Goal: Information Seeking & Learning: Learn about a topic

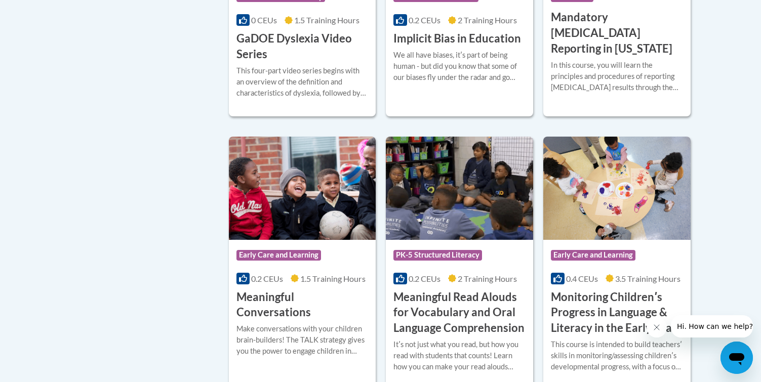
scroll to position [1467, 0]
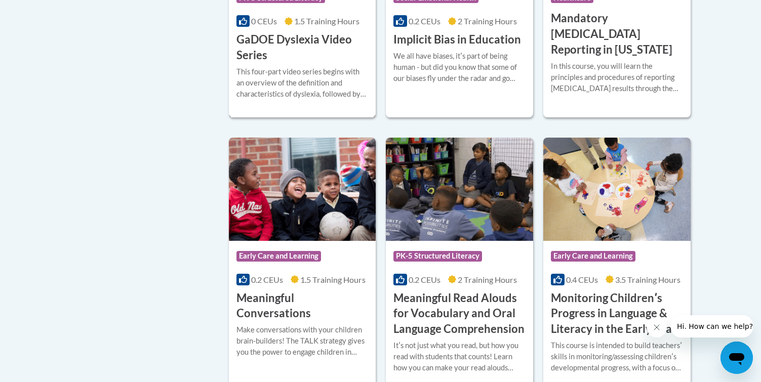
click at [299, 56] on h3 "GaDOE Dyslexia Video Series" at bounding box center [302, 47] width 132 height 31
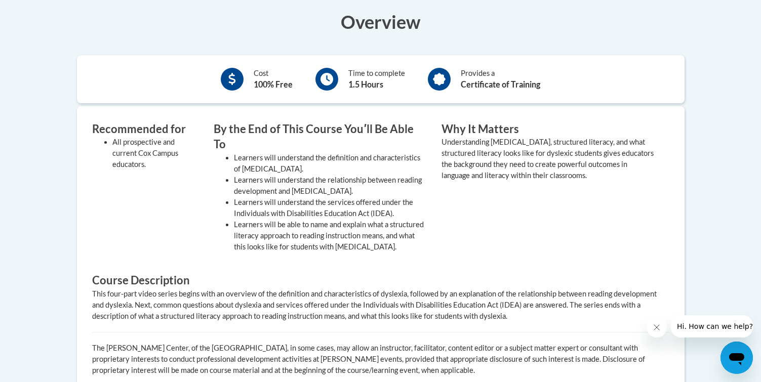
scroll to position [165, 0]
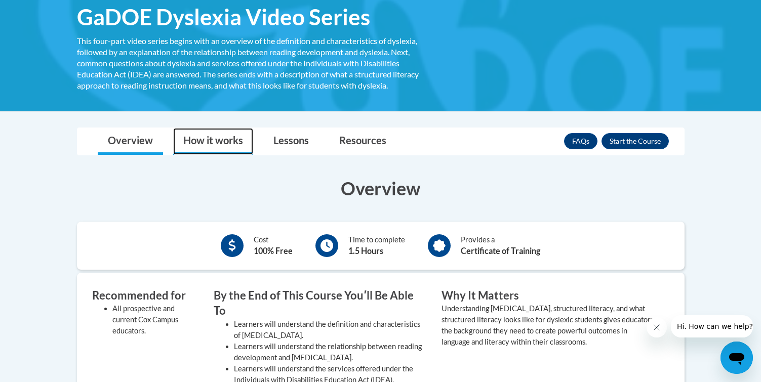
click at [228, 141] on link "How it works" at bounding box center [213, 141] width 80 height 27
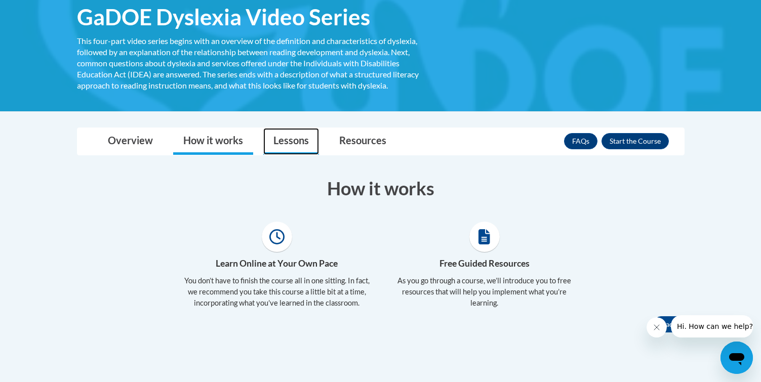
click at [300, 137] on link "Lessons" at bounding box center [291, 141] width 56 height 27
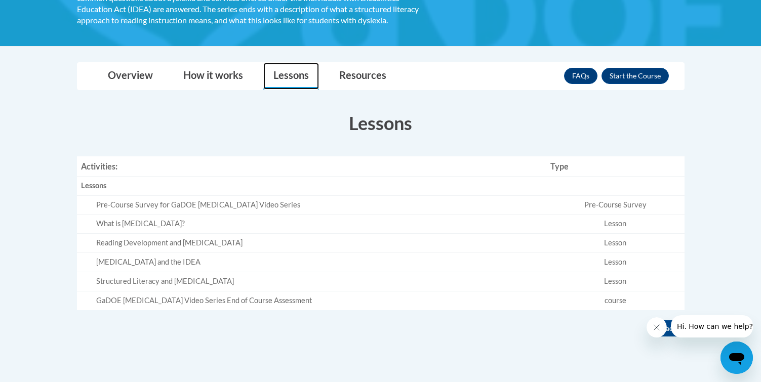
scroll to position [231, 0]
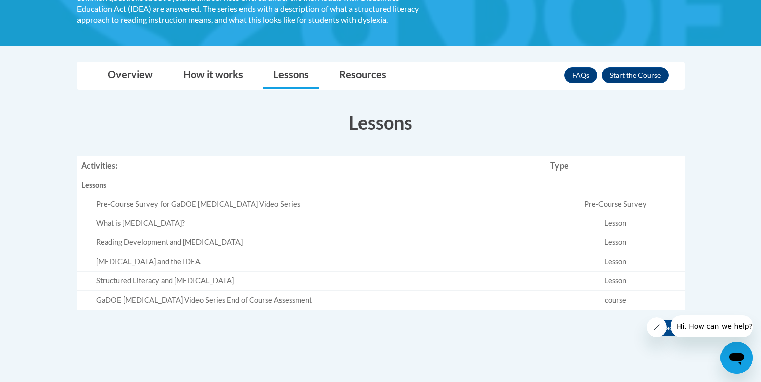
click at [615, 219] on td "Lesson" at bounding box center [615, 223] width 138 height 19
drag, startPoint x: 491, startPoint y: 224, endPoint x: 368, endPoint y: 223, distance: 122.5
click at [425, 224] on tr "What is Dyslexia? Lesson" at bounding box center [381, 223] width 608 height 19
click at [175, 221] on div "What is Dyslexia?" at bounding box center [319, 223] width 446 height 11
click at [114, 221] on div "What is Dyslexia?" at bounding box center [319, 223] width 446 height 11
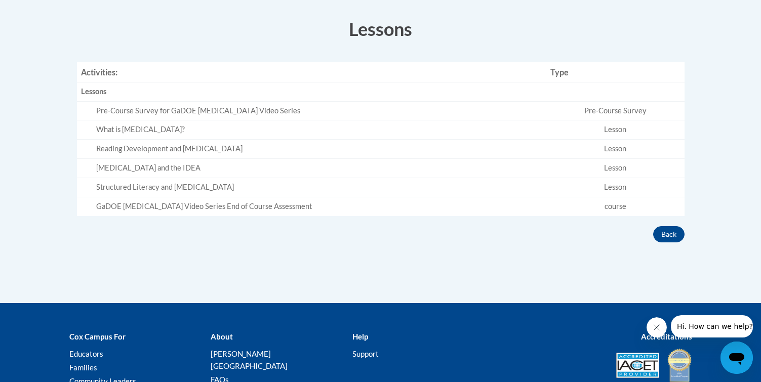
scroll to position [179, 0]
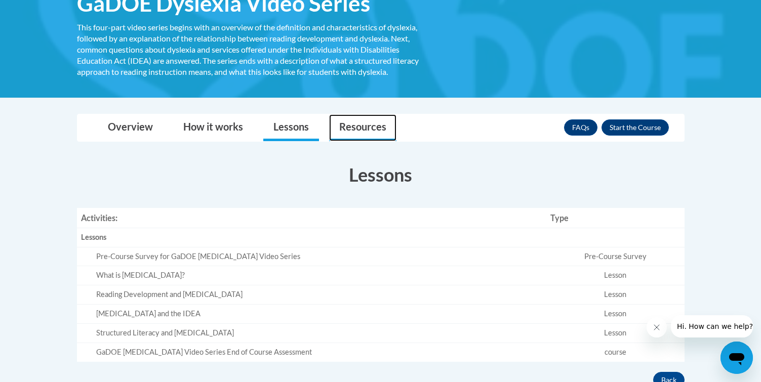
click at [384, 127] on link "Resources" at bounding box center [362, 127] width 67 height 27
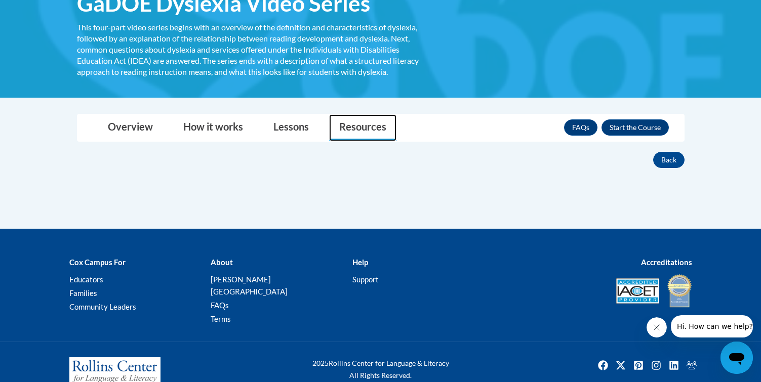
click at [363, 131] on link "Resources" at bounding box center [362, 127] width 67 height 27
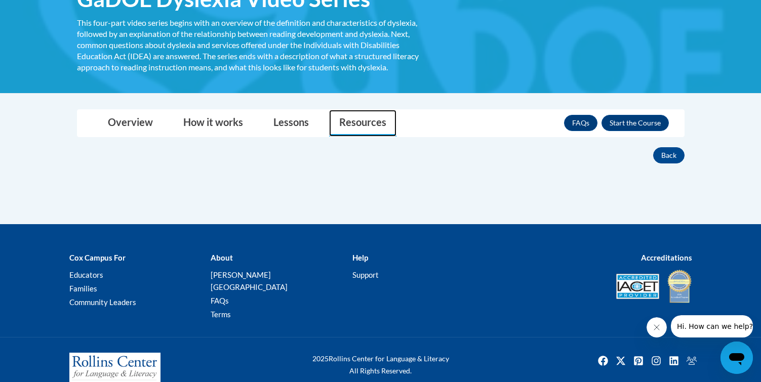
scroll to position [192, 0]
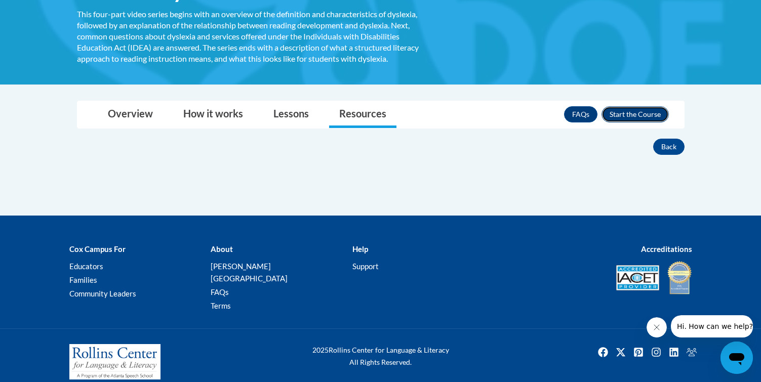
click at [645, 114] on button "Enroll" at bounding box center [635, 114] width 67 height 16
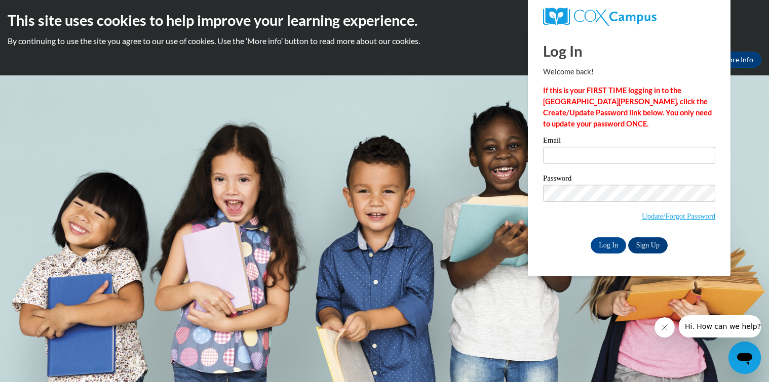
drag, startPoint x: 602, startPoint y: 144, endPoint x: 595, endPoint y: 153, distance: 11.2
click at [602, 145] on label "Email" at bounding box center [629, 142] width 172 height 10
click at [602, 147] on input "Email" at bounding box center [629, 155] width 172 height 17
click at [594, 154] on input "Email" at bounding box center [629, 155] width 172 height 17
type input "sherri.sai@k12.hi.us"
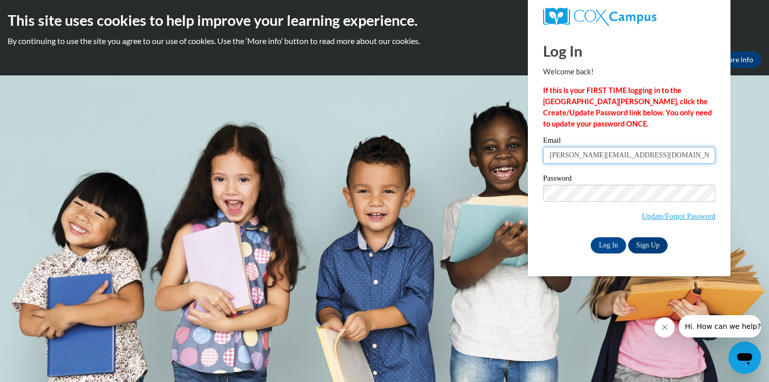
click at [590, 237] on input "Log In" at bounding box center [607, 245] width 35 height 16
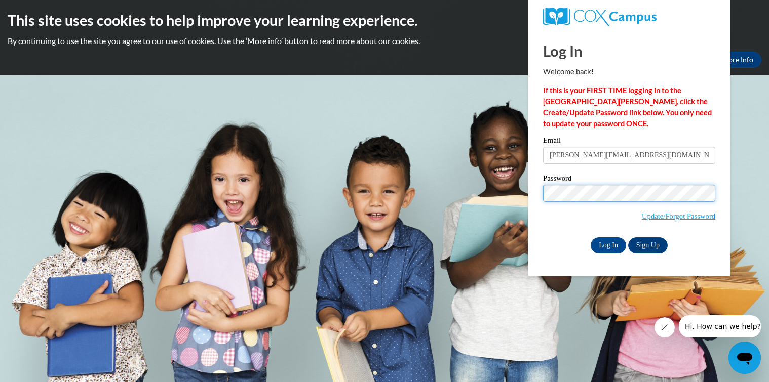
click at [590, 237] on input "Log In" at bounding box center [607, 245] width 35 height 16
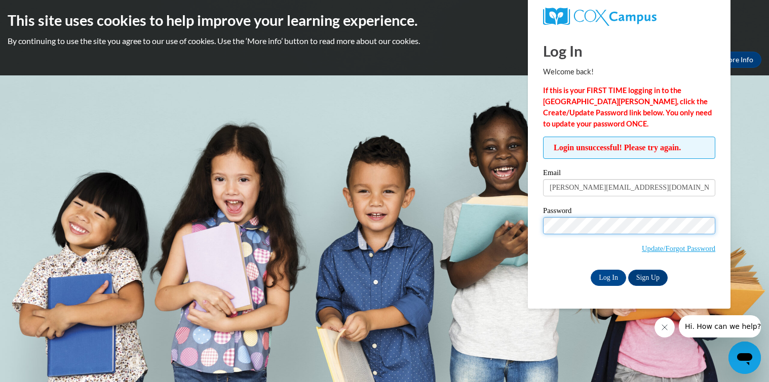
click at [590, 270] on input "Log In" at bounding box center [607, 278] width 35 height 16
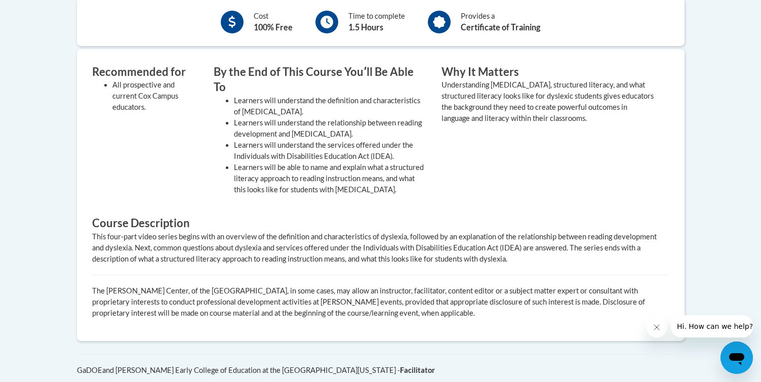
scroll to position [178, 0]
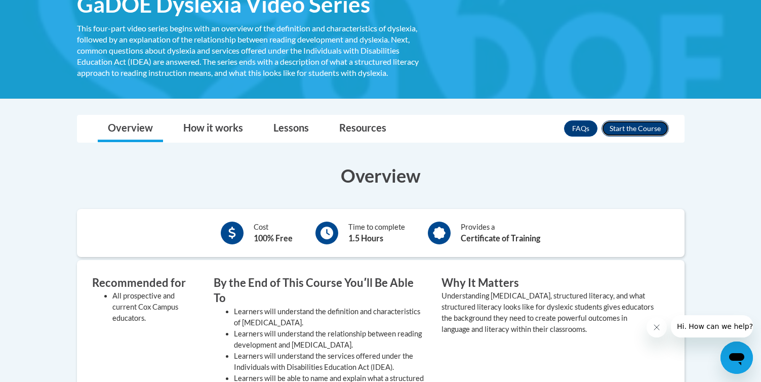
click at [623, 125] on button "Enroll" at bounding box center [635, 129] width 67 height 16
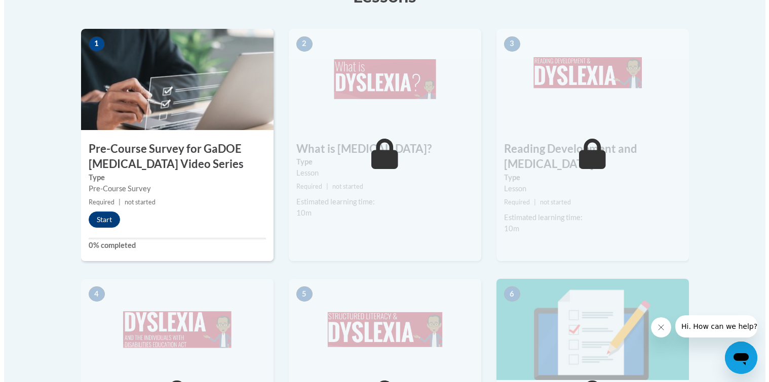
scroll to position [289, 0]
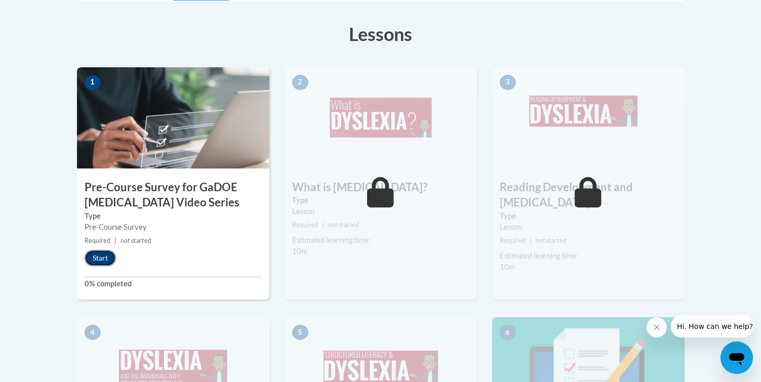
click at [95, 259] on button "Start" at bounding box center [100, 258] width 31 height 16
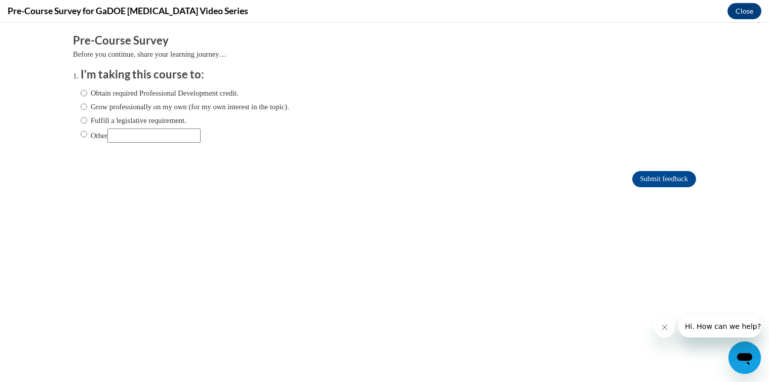
scroll to position [0, 0]
click at [81, 105] on input "Grow professionally on my own (for my own interest in the topic)." at bounding box center [84, 106] width 7 height 11
radio input "true"
click at [647, 182] on input "Submit feedback" at bounding box center [664, 179] width 64 height 16
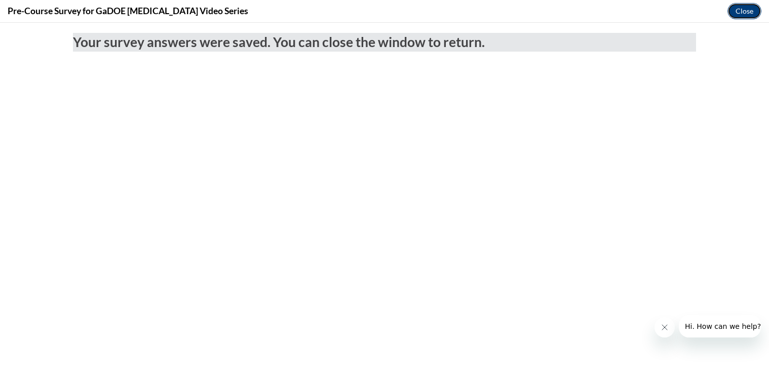
click at [739, 8] on button "Close" at bounding box center [744, 11] width 34 height 16
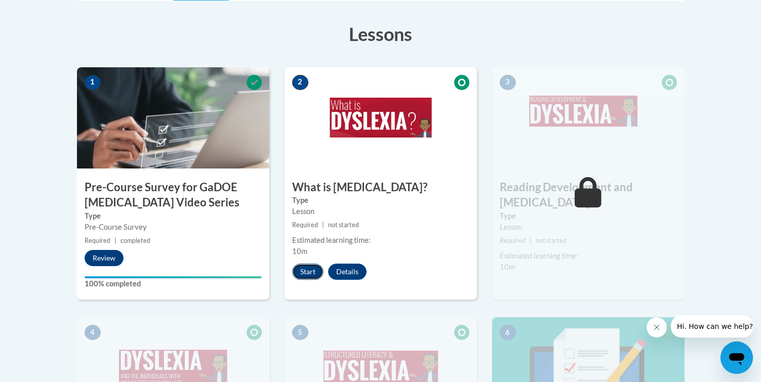
click at [313, 272] on button "Start" at bounding box center [307, 272] width 31 height 16
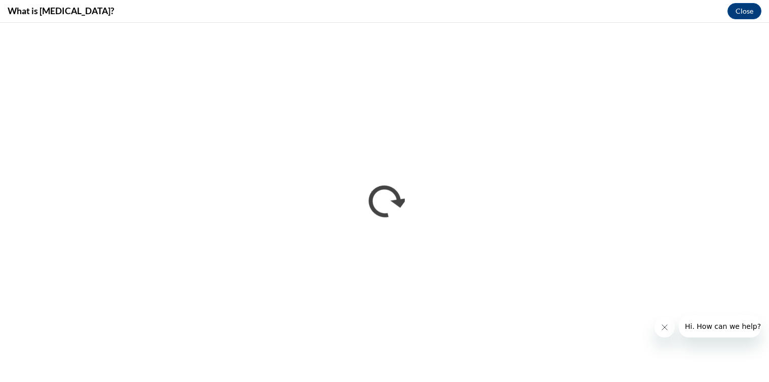
click at [744, 2] on div "What is Dyslexia? Close" at bounding box center [384, 11] width 769 height 23
click at [737, 9] on button "Close" at bounding box center [744, 11] width 34 height 16
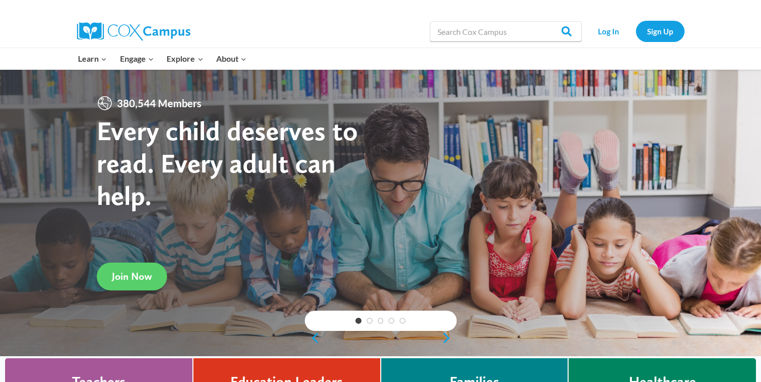
scroll to position [2, 0]
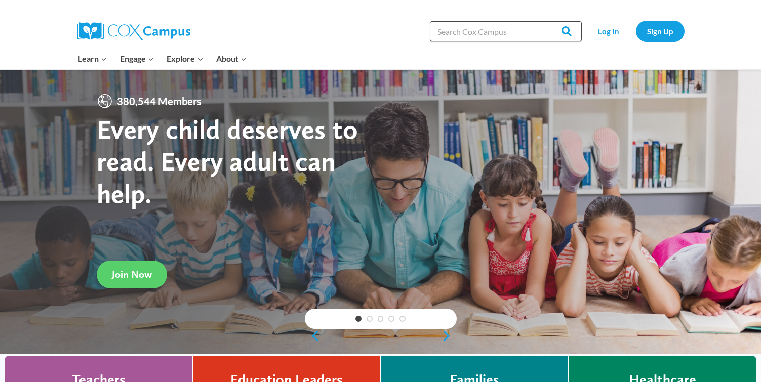
click at [533, 31] on input "Search in [URL][DOMAIN_NAME]" at bounding box center [506, 31] width 152 height 20
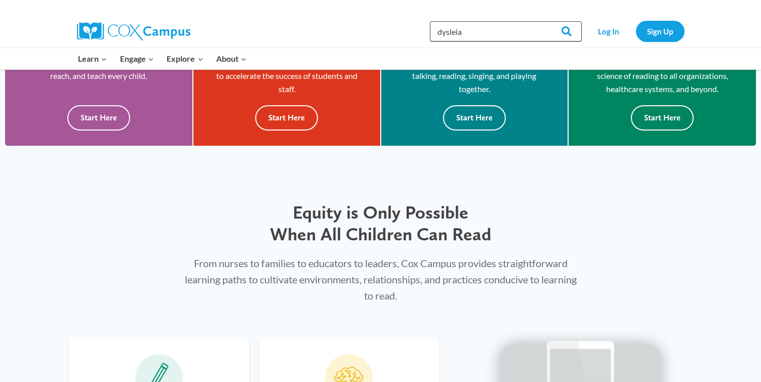
scroll to position [245, 0]
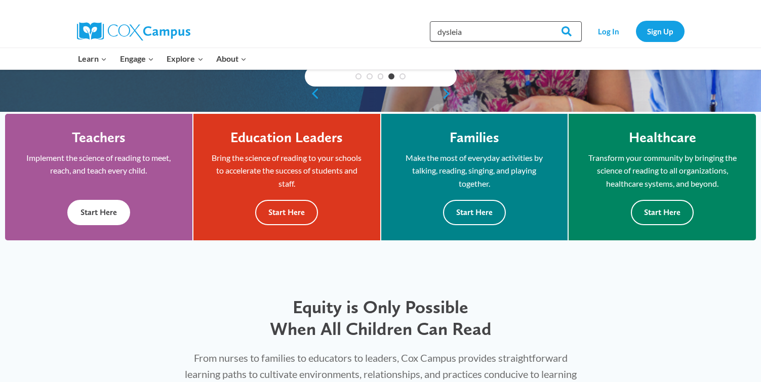
type input "dysleia"
click at [96, 212] on button "Start Here" at bounding box center [98, 212] width 63 height 25
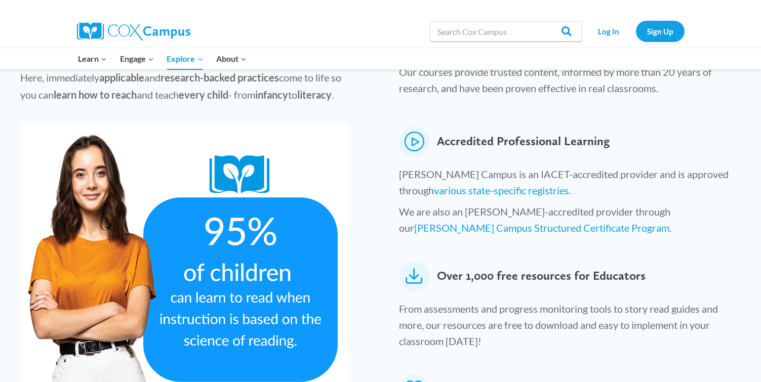
scroll to position [31, 0]
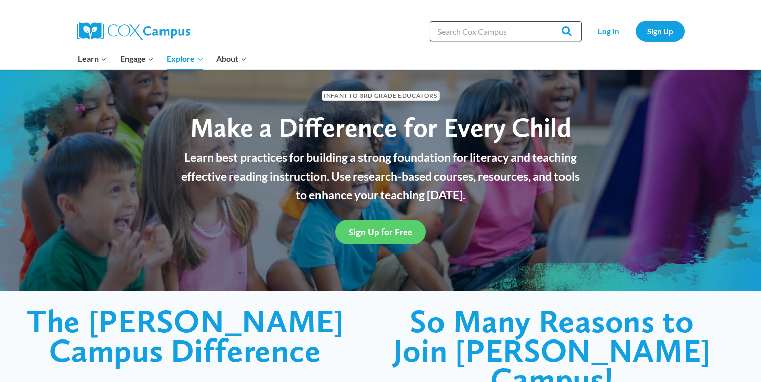
click at [502, 35] on input "Search in [URL][DOMAIN_NAME]" at bounding box center [506, 31] width 152 height 20
type input "[MEDICAL_DATA]"
click at [567, 25] on input "Search" at bounding box center [561, 31] width 39 height 20
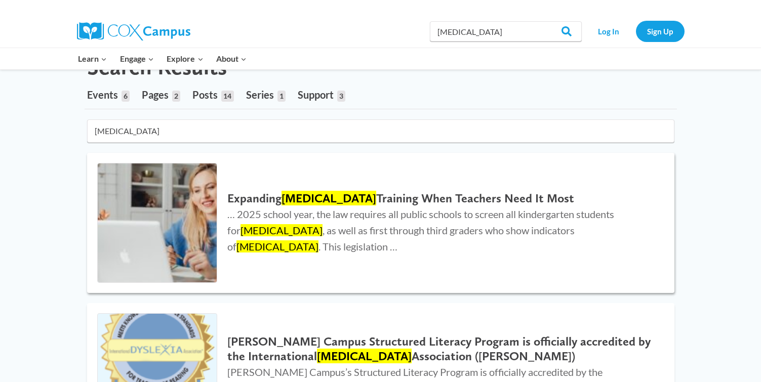
scroll to position [49, 0]
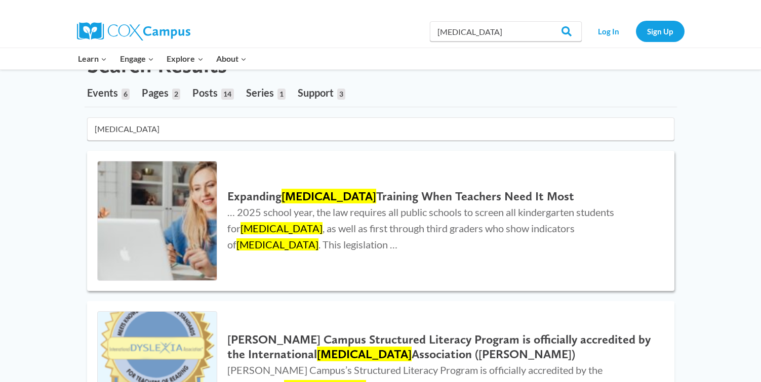
click at [417, 197] on h2 "Expanding [MEDICAL_DATA] When Teachers Need It Most" at bounding box center [440, 196] width 426 height 15
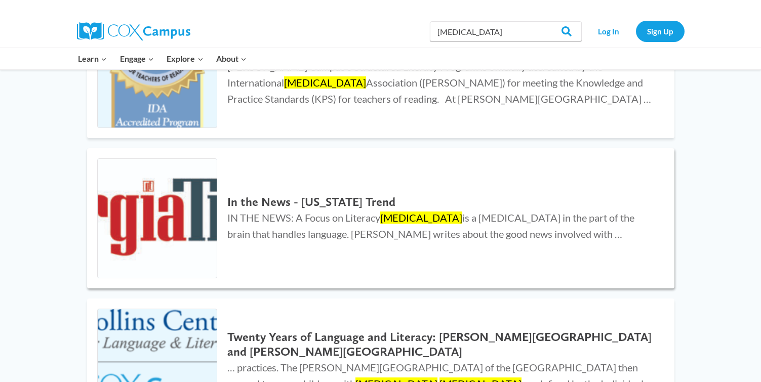
scroll to position [0, 0]
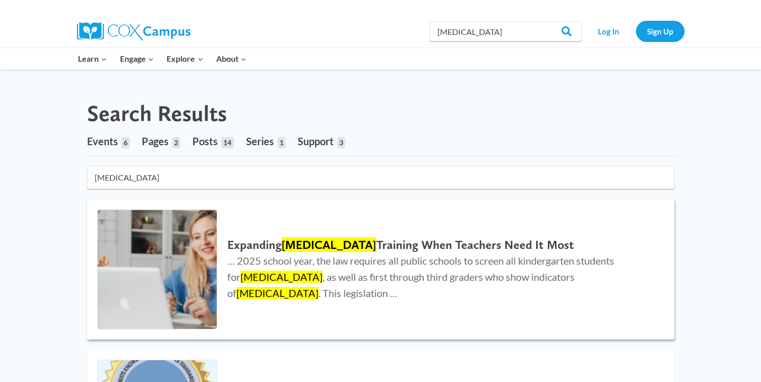
click at [413, 247] on h2 "Expanding Dyslexia Training When Teachers Need It Most" at bounding box center [440, 245] width 426 height 15
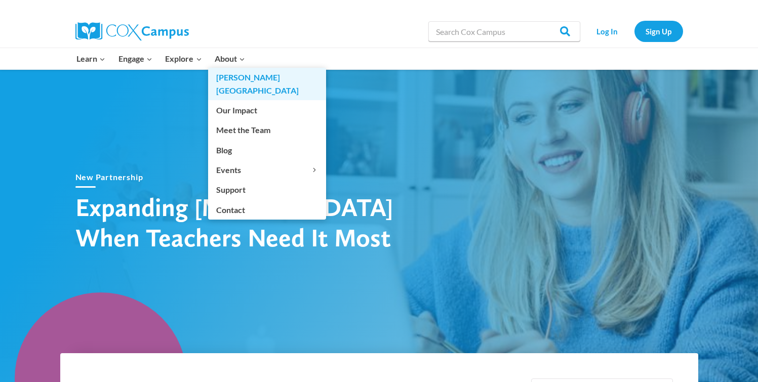
click at [230, 73] on link "[PERSON_NAME][GEOGRAPHIC_DATA]" at bounding box center [267, 84] width 118 height 32
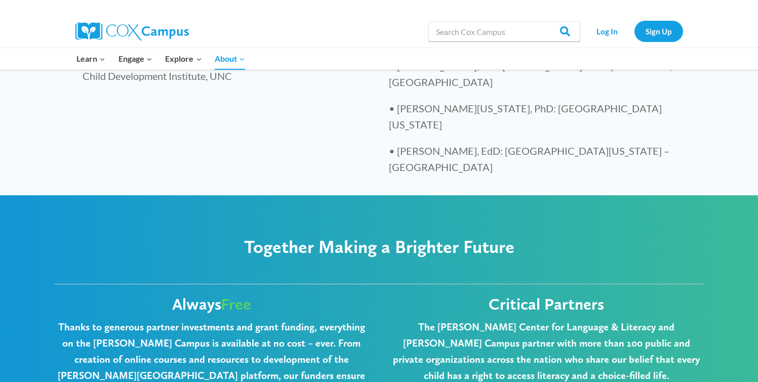
scroll to position [2360, 0]
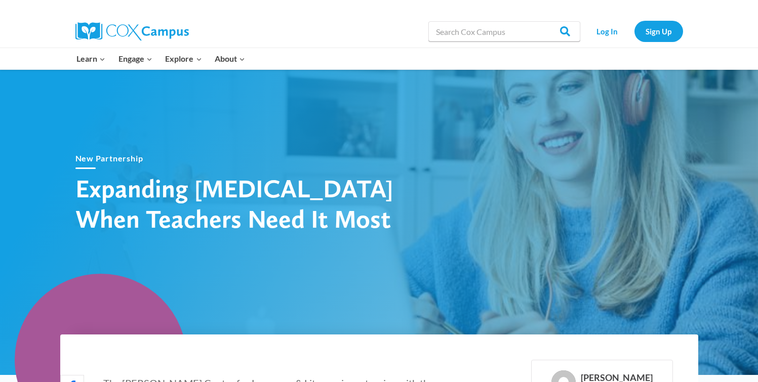
click at [365, 216] on h1 "Expanding [MEDICAL_DATA] When Teachers Need It Most" at bounding box center [252, 203] width 354 height 61
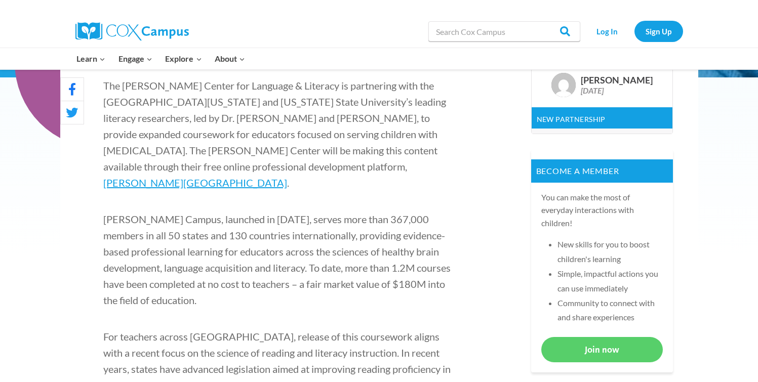
scroll to position [320, 0]
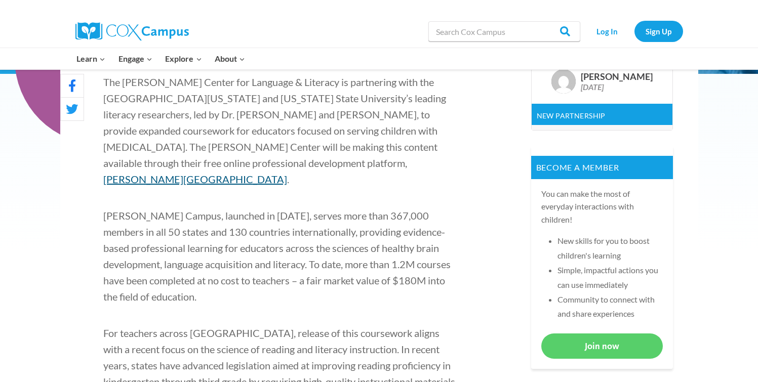
click at [224, 173] on link "[PERSON_NAME][GEOGRAPHIC_DATA]" at bounding box center [195, 179] width 184 height 12
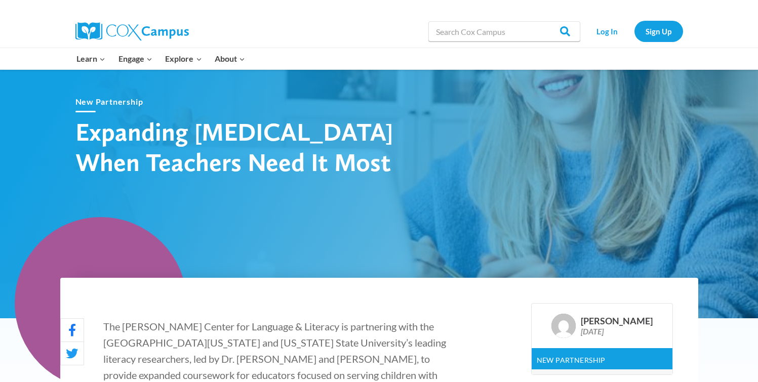
scroll to position [81, 0]
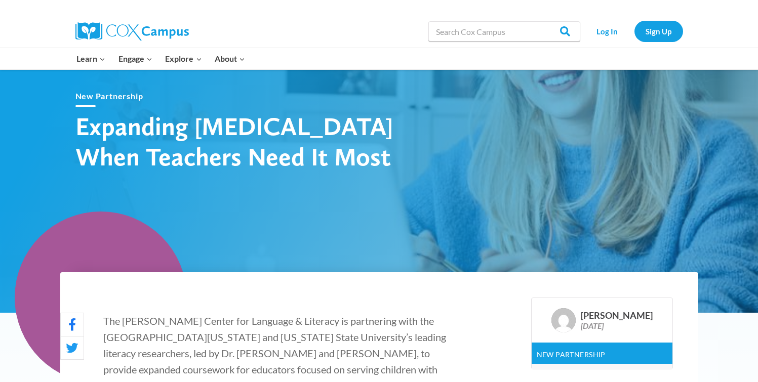
click at [347, 157] on h1 "Expanding Dyslexia Training When Teachers Need It Most" at bounding box center [252, 141] width 354 height 61
drag, startPoint x: 340, startPoint y: 154, endPoint x: 319, endPoint y: 151, distance: 21.6
click at [332, 153] on h1 "Expanding Dyslexia Training When Teachers Need It Most" at bounding box center [252, 141] width 354 height 61
click at [267, 150] on h1 "Expanding Dyslexia Training When Teachers Need It Most" at bounding box center [252, 141] width 354 height 61
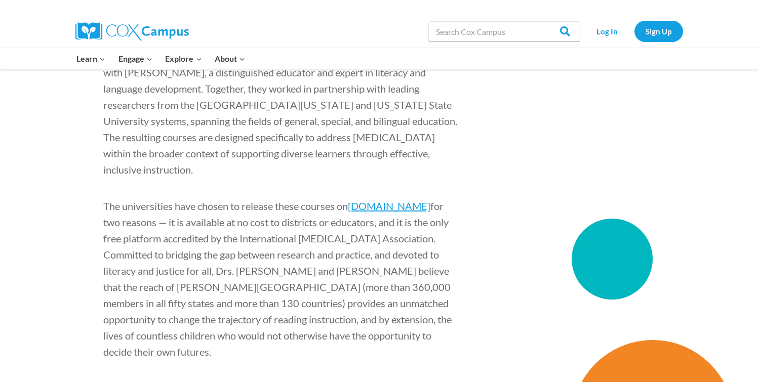
scroll to position [1329, 0]
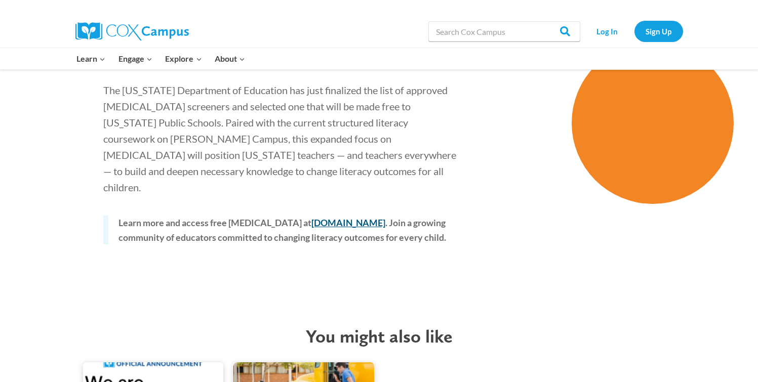
click at [323, 217] on link "coxcampus.org" at bounding box center [348, 222] width 74 height 11
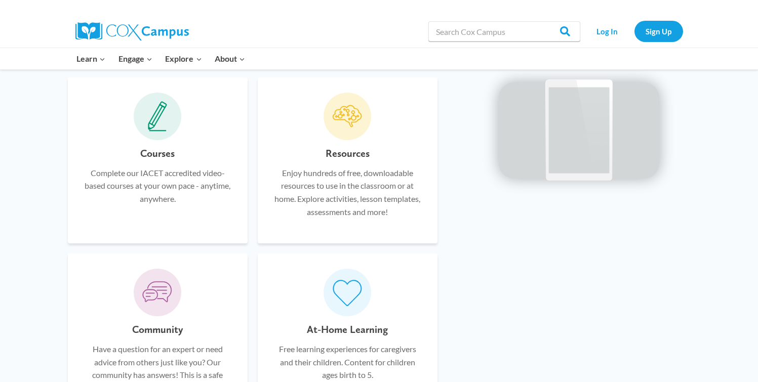
scroll to position [625, 0]
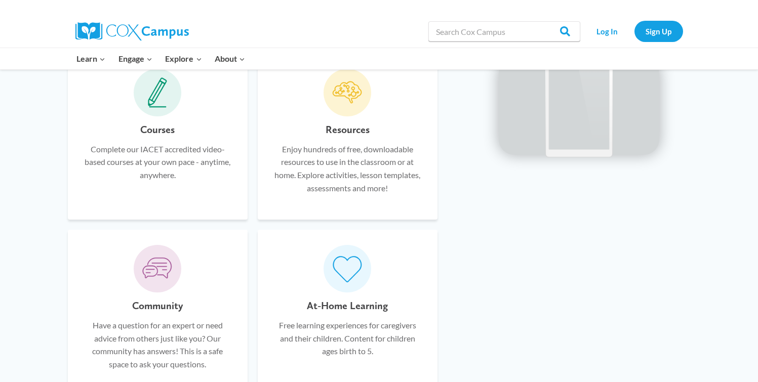
click at [149, 149] on p "Complete our IACET accredited video-based courses at your own pace - anytime, a…" at bounding box center [157, 162] width 149 height 39
click at [153, 109] on span at bounding box center [158, 93] width 48 height 48
click at [159, 94] on icon at bounding box center [156, 94] width 17 height 26
drag, startPoint x: 157, startPoint y: 125, endPoint x: 157, endPoint y: 135, distance: 10.1
click at [157, 125] on h6 "Courses" at bounding box center [157, 130] width 34 height 16
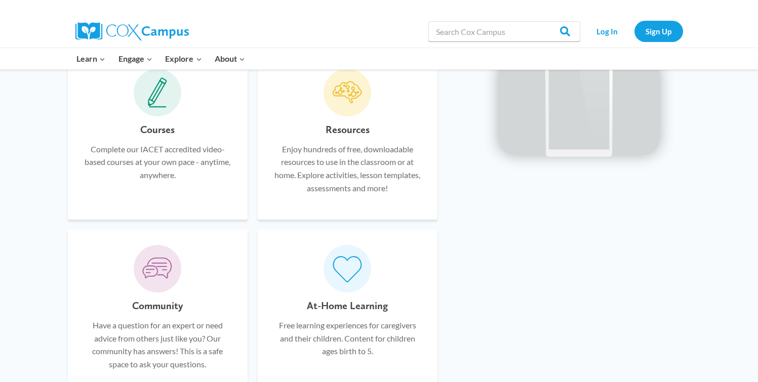
drag, startPoint x: 159, startPoint y: 141, endPoint x: 161, endPoint y: 174, distance: 32.4
click at [159, 141] on div "Courses Complete our IACET accredited video-based courses at your own pace - an…" at bounding box center [157, 163] width 149 height 83
click at [162, 175] on p "Complete our IACET accredited video-based courses at your own pace - anytime, a…" at bounding box center [157, 162] width 149 height 39
drag, startPoint x: 162, startPoint y: 99, endPoint x: 192, endPoint y: 138, distance: 49.0
click at [162, 100] on icon at bounding box center [157, 92] width 19 height 30
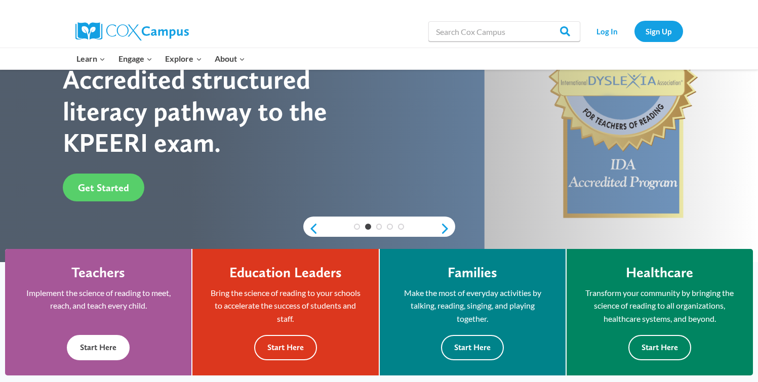
scroll to position [109, 0]
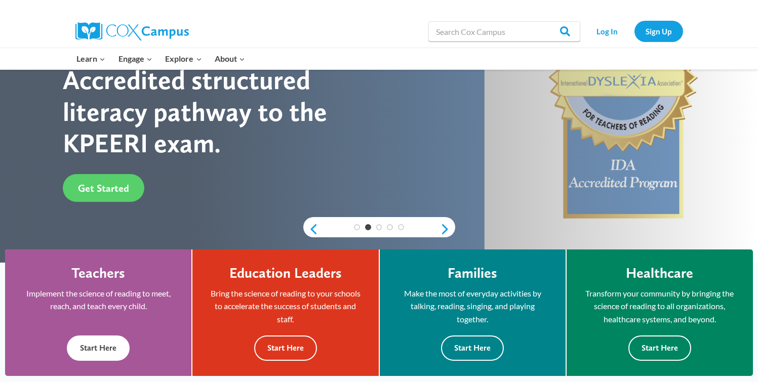
click at [92, 345] on button "Start Here" at bounding box center [98, 348] width 63 height 25
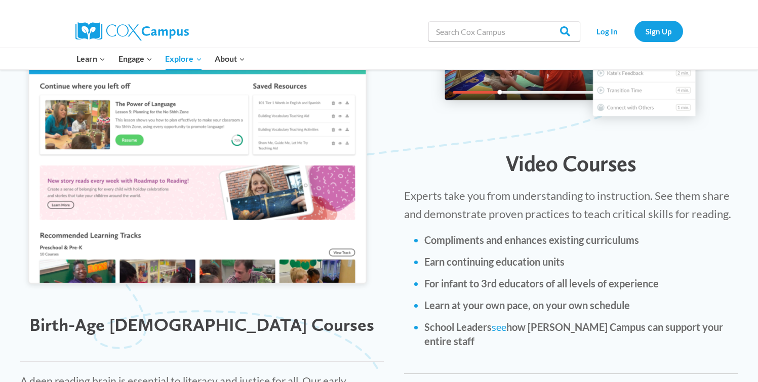
scroll to position [1140, 0]
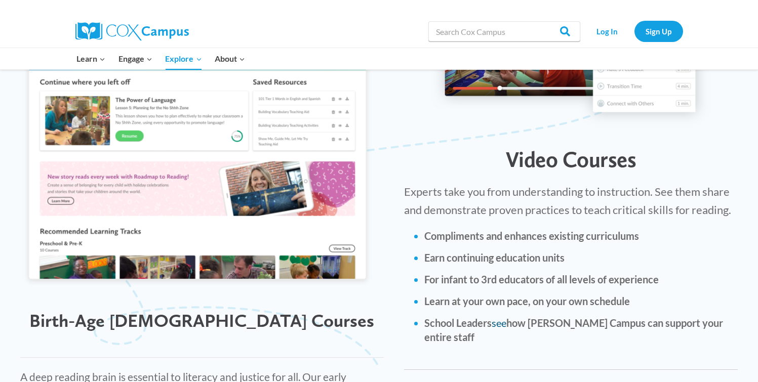
click at [503, 317] on link "see" at bounding box center [499, 323] width 15 height 12
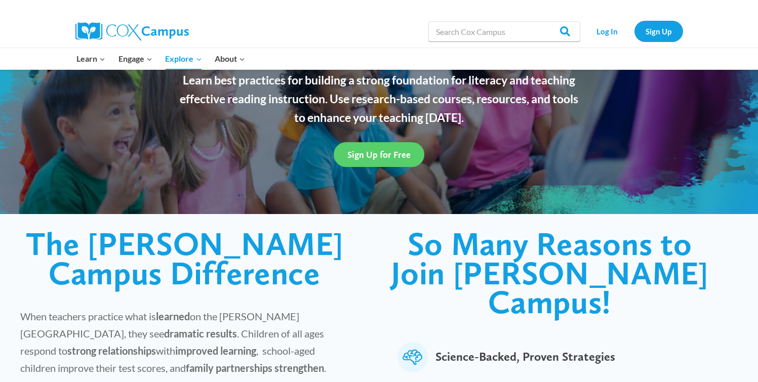
scroll to position [0, 0]
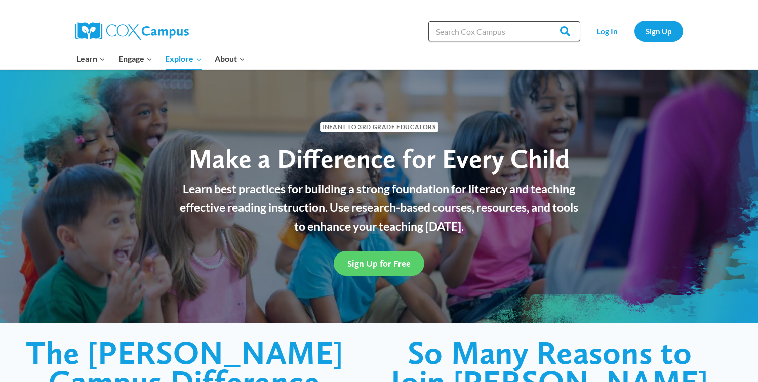
click at [491, 25] on input "Search in [URL][DOMAIN_NAME]" at bounding box center [504, 31] width 152 height 20
paste input "GaDOE Dyslexia Video Series"
type input "GaDOE Dyslexia Video Series"
click at [541, 21] on input "Search" at bounding box center [560, 31] width 39 height 20
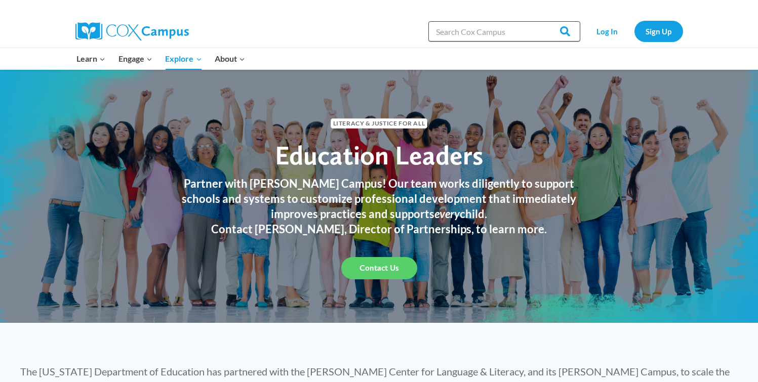
drag, startPoint x: 512, startPoint y: 39, endPoint x: 517, endPoint y: 35, distance: 6.6
click at [512, 39] on input "Search in [URL][DOMAIN_NAME]" at bounding box center [504, 31] width 152 height 20
type input "[MEDICAL_DATA]"
click at [567, 27] on input "Search" at bounding box center [560, 31] width 39 height 20
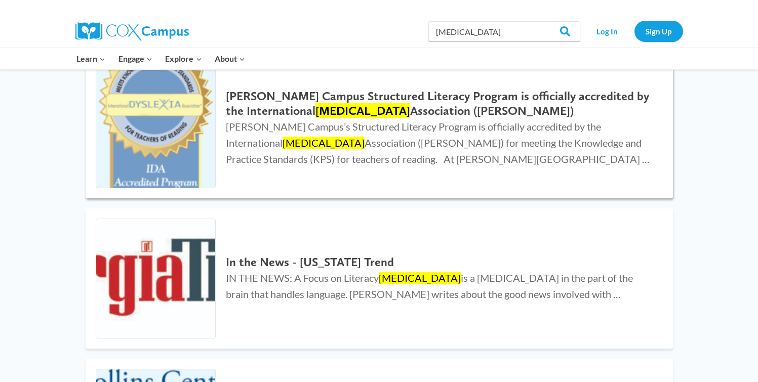
scroll to position [227, 0]
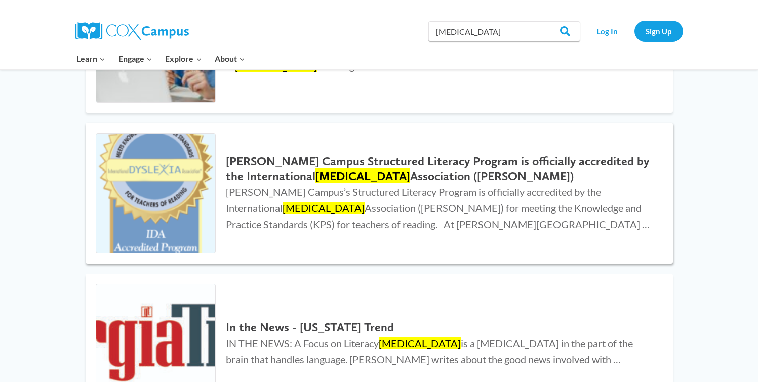
click at [475, 167] on h2 "Cox Campus Structured Literacy Program is officially accredited by the Internat…" at bounding box center [439, 168] width 426 height 29
click at [329, 169] on mark "Dyslexia" at bounding box center [362, 176] width 95 height 15
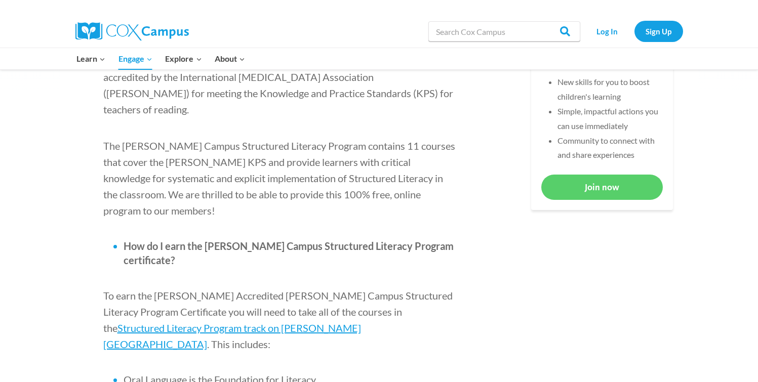
scroll to position [559, 0]
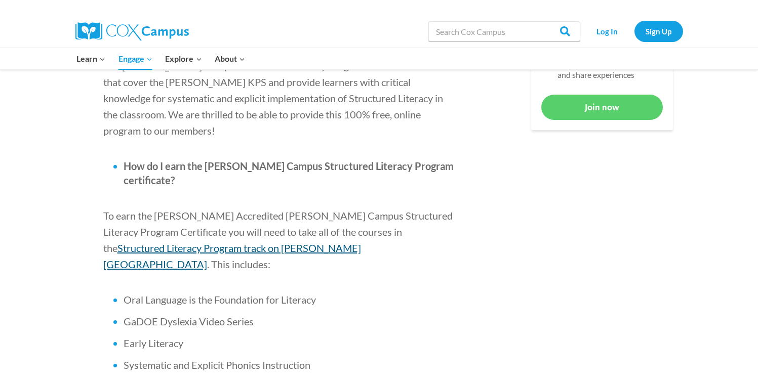
click at [361, 242] on span "Structured Literacy Program track on [PERSON_NAME][GEOGRAPHIC_DATA]" at bounding box center [232, 256] width 258 height 28
click at [456, 23] on input "Search in [URL][DOMAIN_NAME]" at bounding box center [504, 31] width 152 height 20
paste input "GaDOE Dyslexia Video Series"
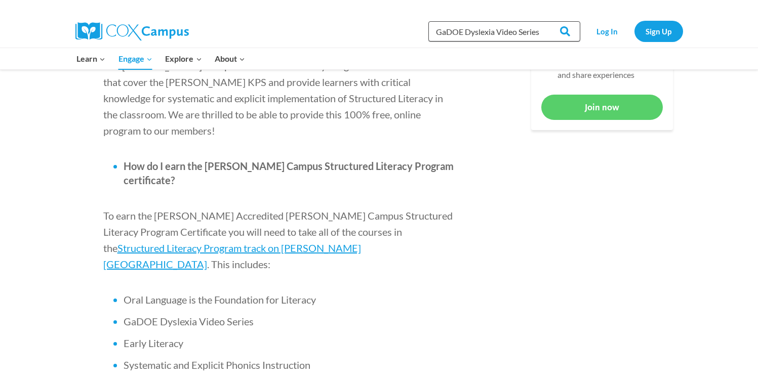
type input "GaDOE Dyslexia Video Series"
click at [541, 21] on input "Search" at bounding box center [560, 31] width 39 height 20
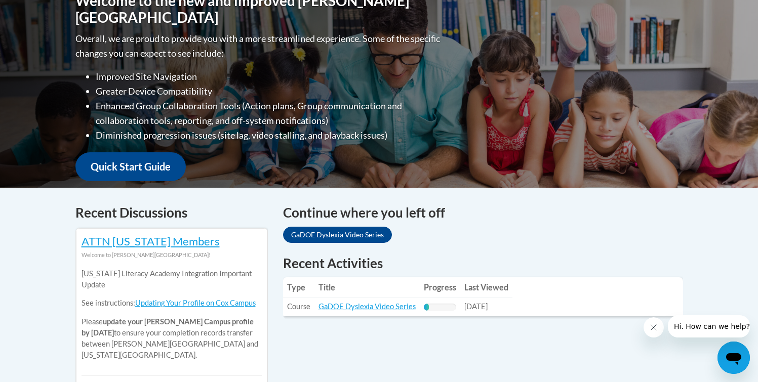
scroll to position [244, 0]
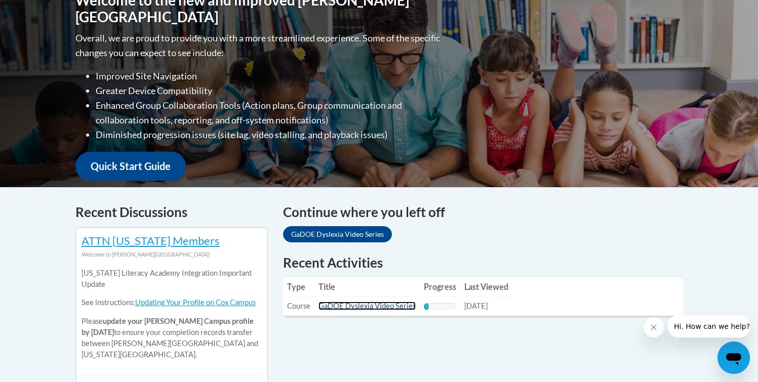
click at [358, 306] on link "GaDOE Dyslexia Video Series" at bounding box center [366, 306] width 97 height 9
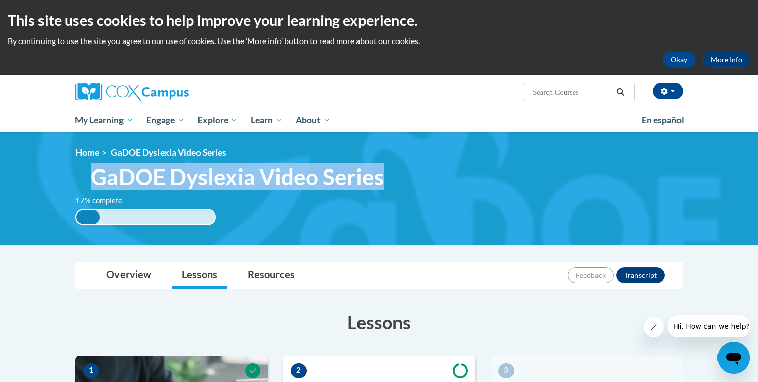
drag, startPoint x: 382, startPoint y: 177, endPoint x: 91, endPoint y: 181, distance: 291.2
click at [92, 178] on span "GaDOE Dyslexia Video Series" at bounding box center [237, 177] width 293 height 27
copy span "GaDOE Dyslexia Video Series"
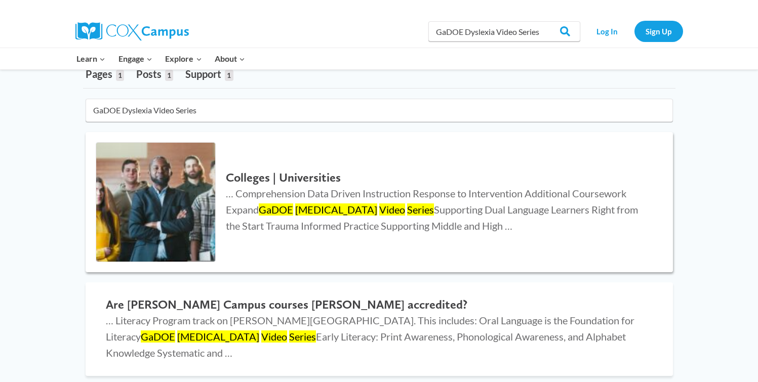
scroll to position [65, 0]
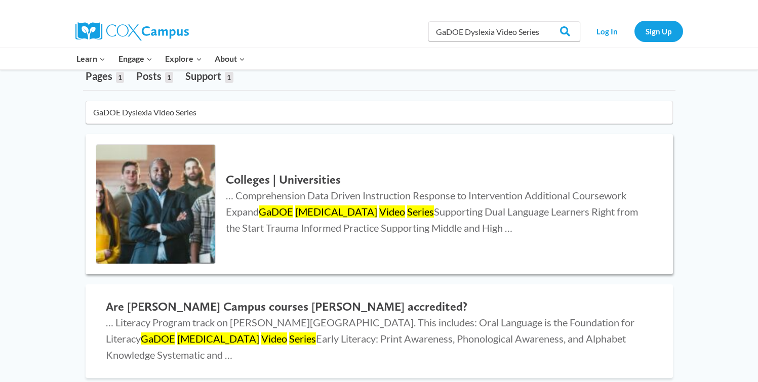
click at [379, 206] on mark "Video" at bounding box center [392, 212] width 26 height 12
click at [307, 212] on mark "[MEDICAL_DATA]" at bounding box center [336, 212] width 82 height 12
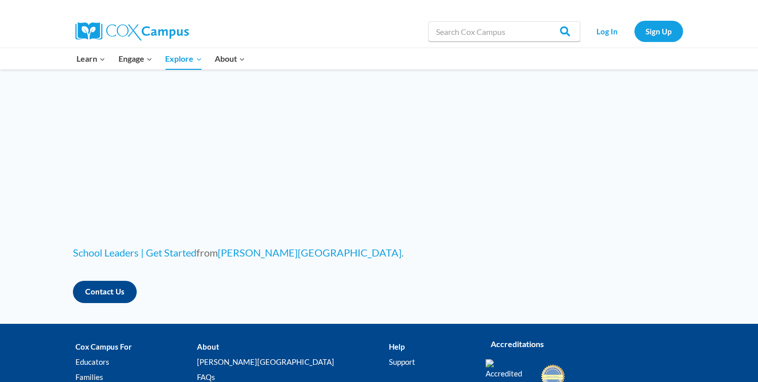
scroll to position [3198, 0]
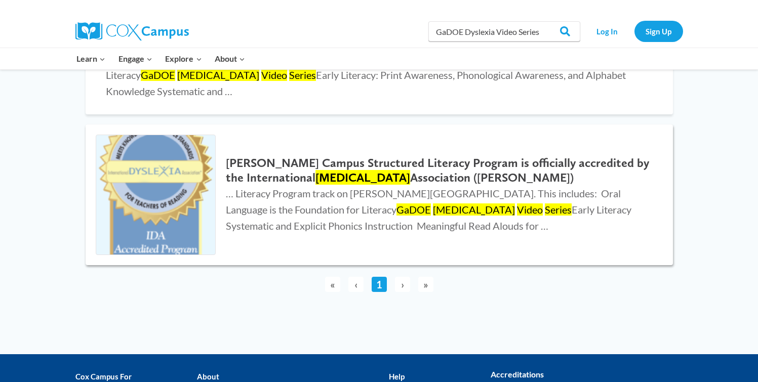
scroll to position [332, 0]
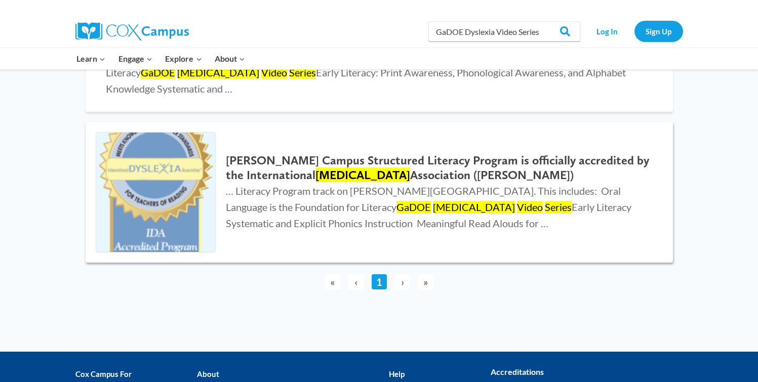
click at [411, 164] on h2 "Cox Campus Structured Literacy Program is officially accredited by the Internat…" at bounding box center [439, 167] width 426 height 29
click at [380, 153] on h2 "Cox Campus Structured Literacy Program is officially accredited by the Internat…" at bounding box center [439, 167] width 426 height 29
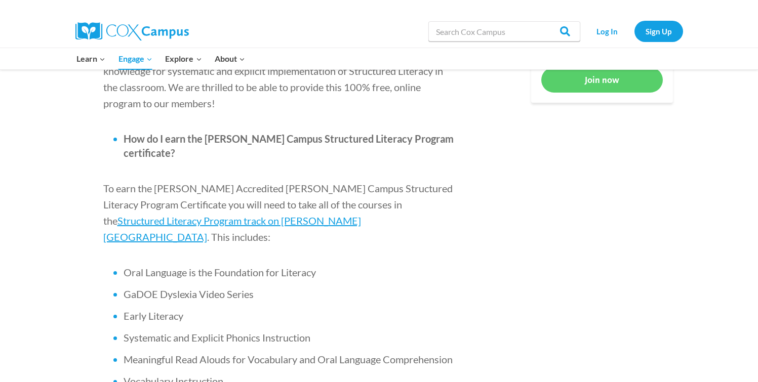
scroll to position [593, 0]
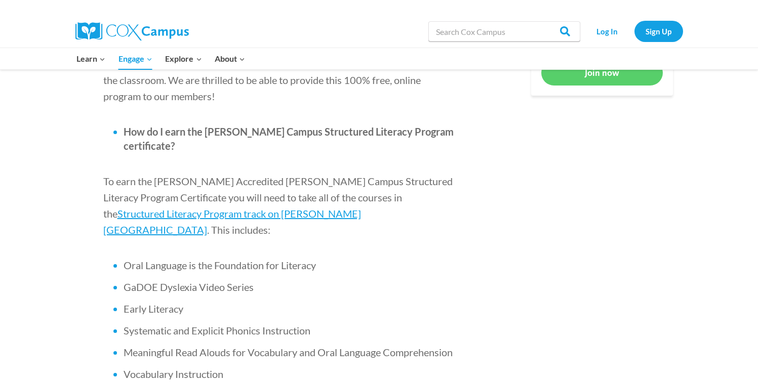
drag, startPoint x: 252, startPoint y: 227, endPoint x: 238, endPoint y: 225, distance: 14.3
click at [252, 281] on span "GaDOE Dyslexia Video Series" at bounding box center [189, 287] width 130 height 12
drag, startPoint x: 238, startPoint y: 225, endPoint x: 248, endPoint y: 225, distance: 9.6
click at [238, 281] on span "GaDOE Dyslexia Video Series" at bounding box center [189, 287] width 130 height 12
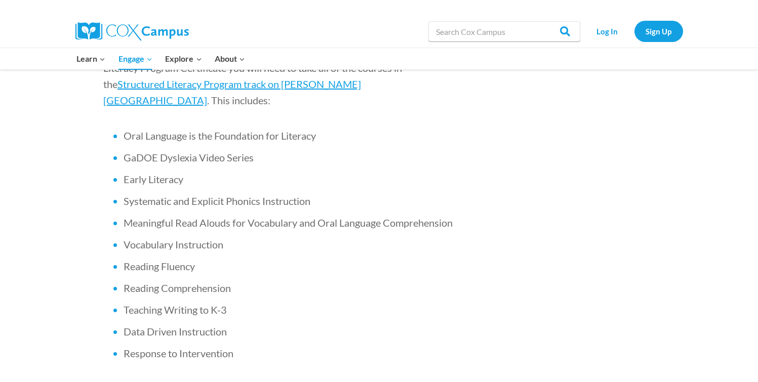
scroll to position [635, 0]
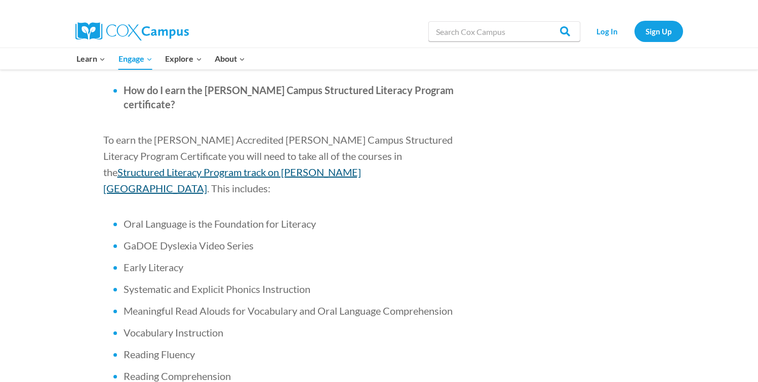
click at [361, 166] on span "Structured Literacy Program track on [PERSON_NAME][GEOGRAPHIC_DATA]" at bounding box center [232, 180] width 258 height 28
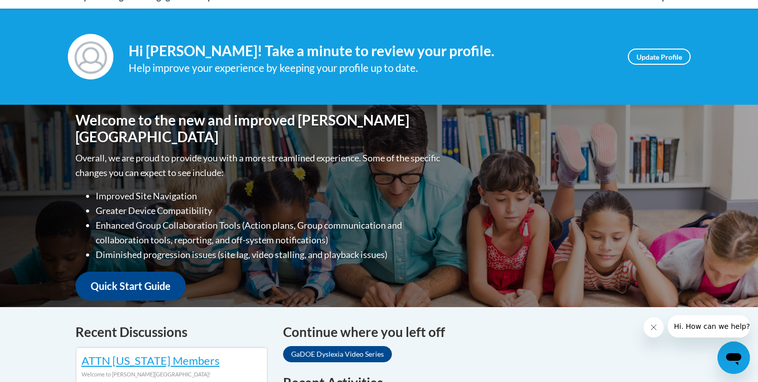
scroll to position [125, 0]
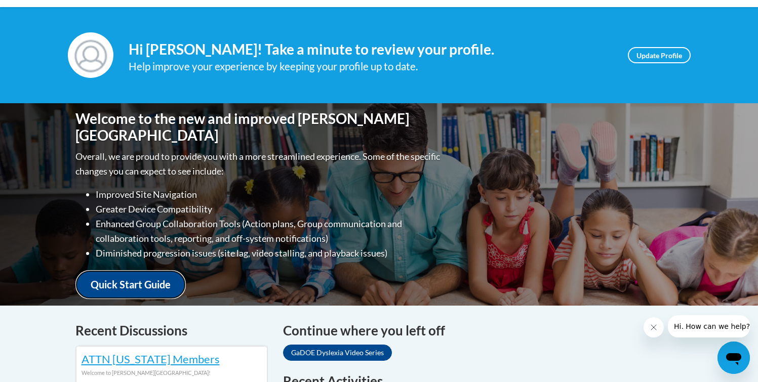
click at [159, 272] on link "Quick Start Guide" at bounding box center [130, 284] width 110 height 29
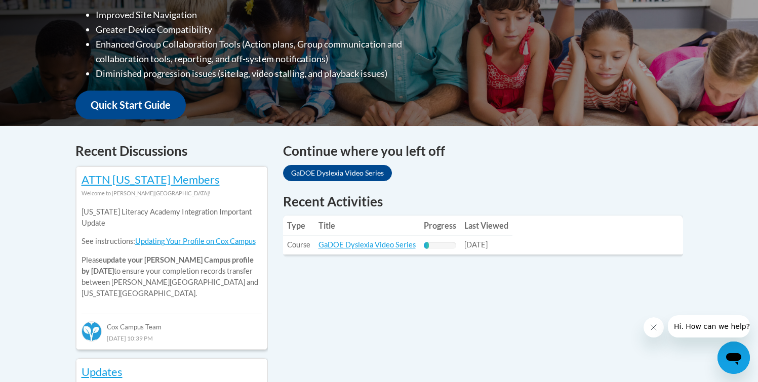
scroll to position [0, 0]
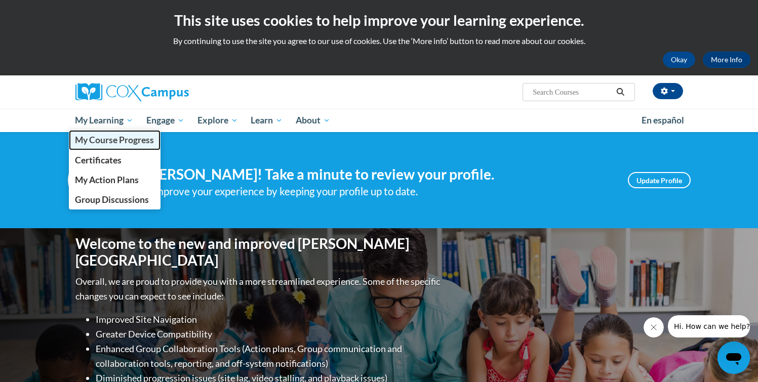
click at [104, 137] on span "My Course Progress" at bounding box center [114, 140] width 79 height 11
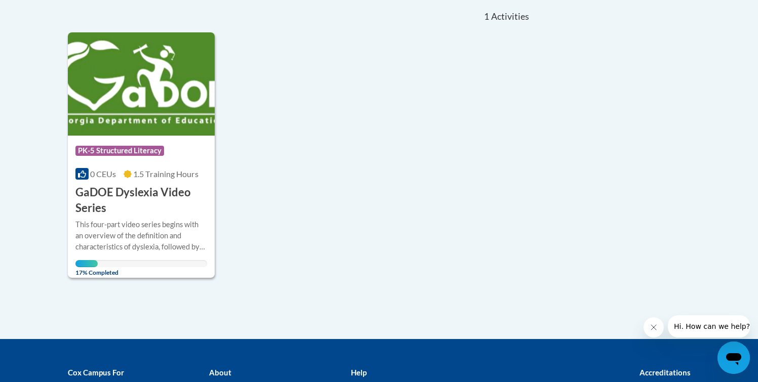
scroll to position [107, 0]
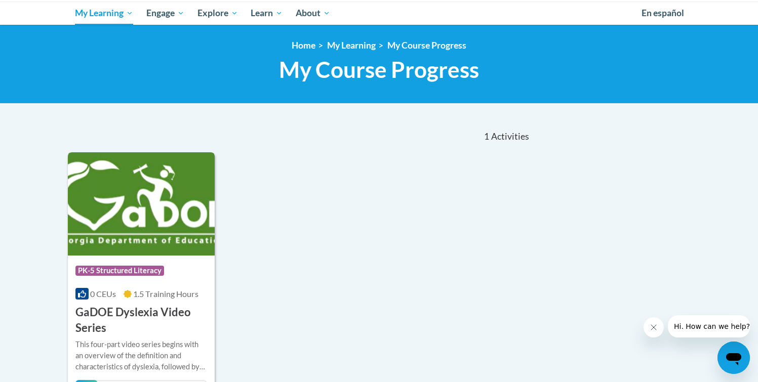
click at [180, 193] on img at bounding box center [141, 203] width 147 height 103
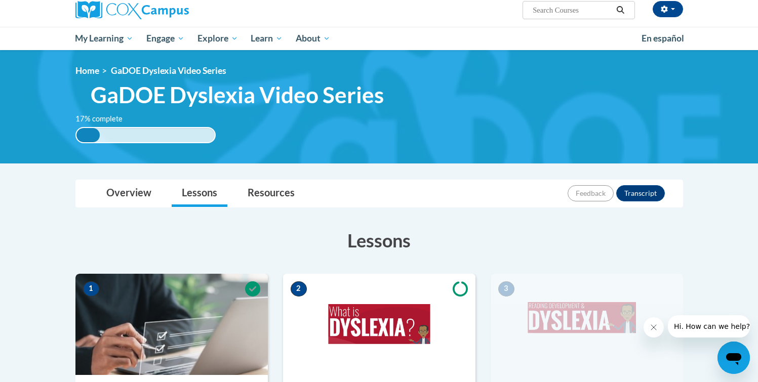
scroll to position [80, 0]
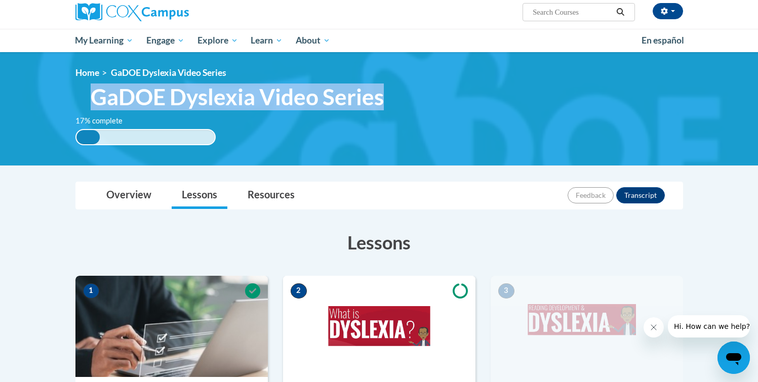
drag, startPoint x: 92, startPoint y: 93, endPoint x: 392, endPoint y: 98, distance: 299.8
click at [388, 95] on h1 "GaDOE Dyslexia Video Series" at bounding box center [316, 97] width 467 height 27
copy span "GaDOE Dyslexia Video Series"
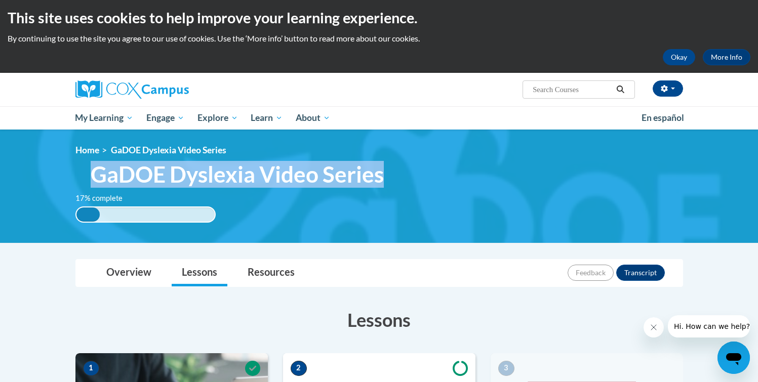
scroll to position [0, 0]
